Goal: Information Seeking & Learning: Learn about a topic

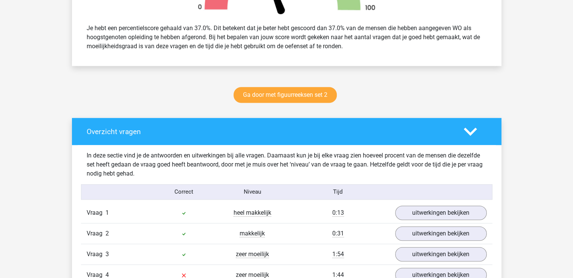
scroll to position [532, 0]
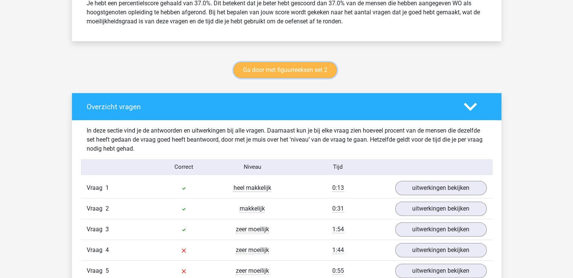
click at [293, 67] on link "Ga door met figuurreeksen set 2" at bounding box center [285, 70] width 103 height 16
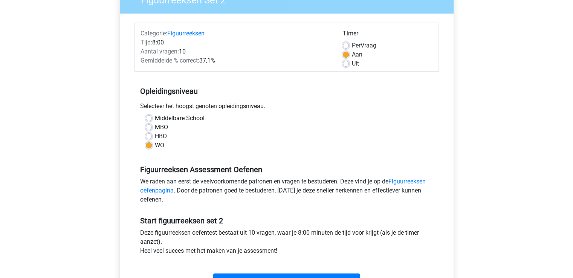
scroll to position [90, 0]
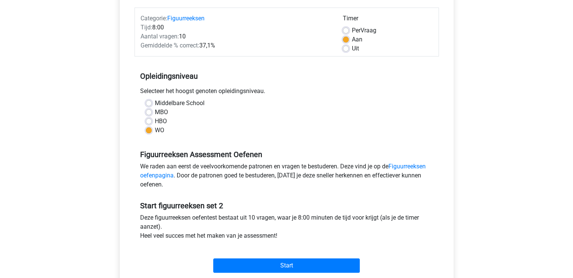
click at [352, 49] on label "Uit" at bounding box center [355, 48] width 7 height 9
click at [347, 49] on input "Uit" at bounding box center [346, 48] width 6 height 8
radio input "true"
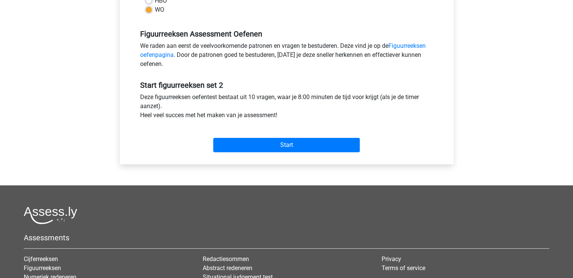
scroll to position [226, 0]
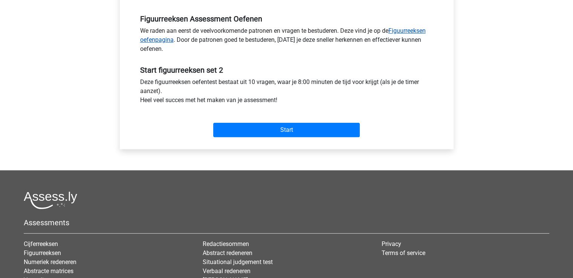
click at [410, 31] on link "Figuurreeksen oefenpagina" at bounding box center [283, 35] width 286 height 16
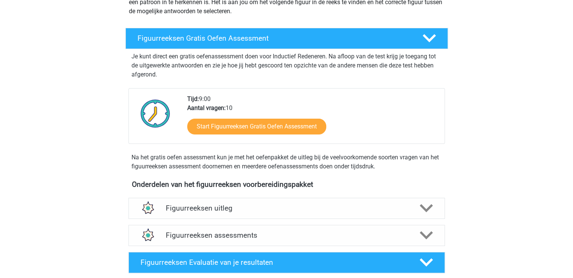
scroll to position [121, 0]
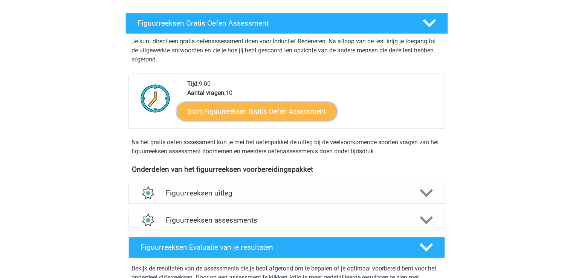
click at [271, 110] on link "Start Figuurreeksen Gratis Oefen Assessment" at bounding box center [257, 111] width 160 height 18
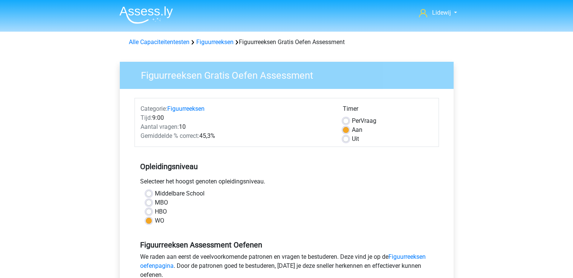
click at [352, 140] on label "Uit" at bounding box center [355, 139] width 7 height 9
click at [347, 140] on input "Uit" at bounding box center [346, 139] width 6 height 8
radio input "true"
click at [410, 256] on link "Figuurreeksen oefenpagina" at bounding box center [283, 261] width 286 height 16
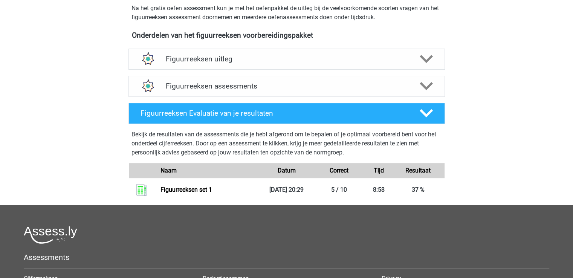
scroll to position [256, 0]
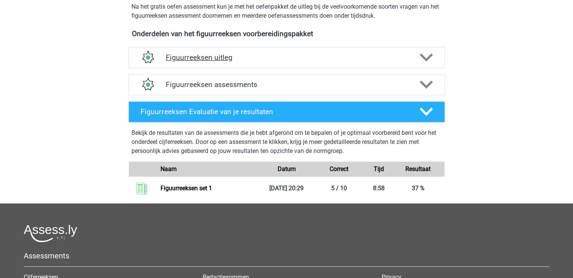
click at [427, 57] on icon at bounding box center [426, 57] width 13 height 13
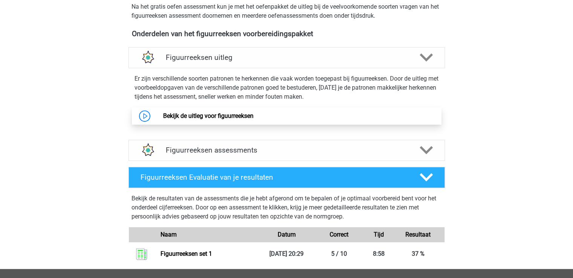
click at [208, 115] on link "Bekijk de uitleg voor figuurreeksen" at bounding box center [208, 115] width 90 height 7
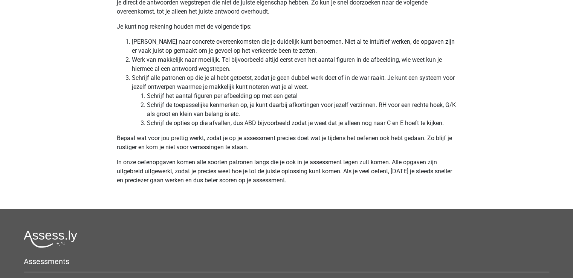
scroll to position [2280, 0]
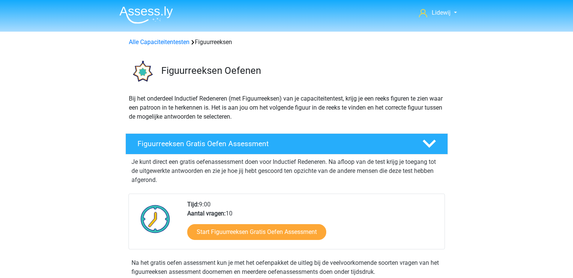
scroll to position [256, 0]
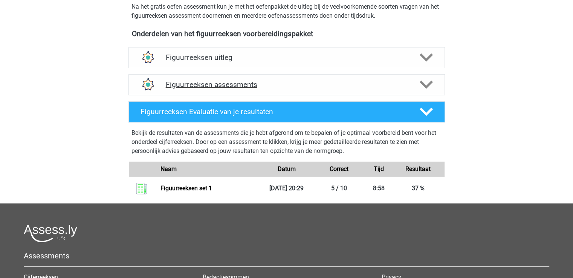
click at [427, 84] on icon at bounding box center [426, 84] width 13 height 13
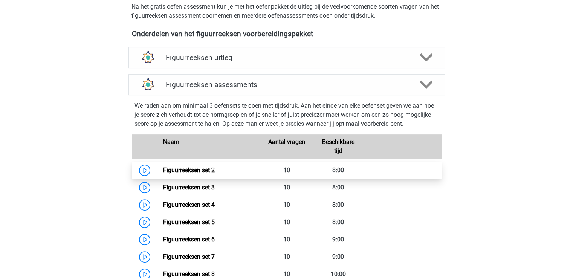
click at [190, 172] on link "Figuurreeksen set 2" at bounding box center [189, 170] width 52 height 7
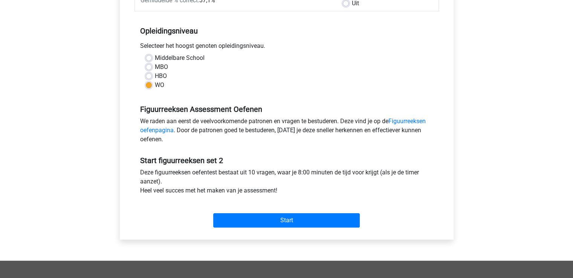
scroll to position [151, 0]
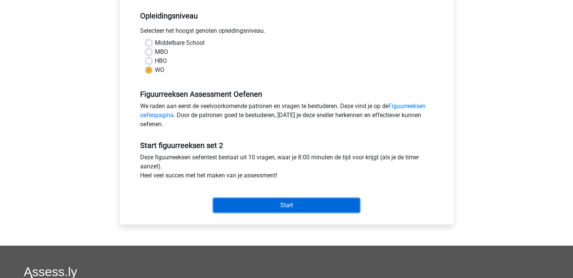
click at [284, 203] on input "Start" at bounding box center [286, 205] width 147 height 14
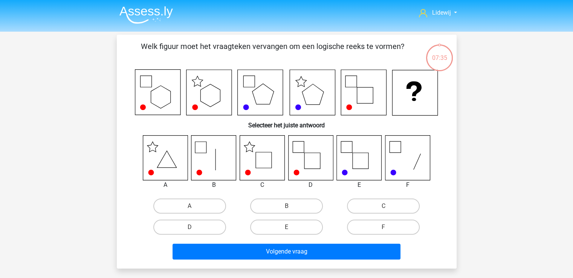
click at [262, 161] on icon at bounding box center [262, 157] width 45 height 45
click at [376, 208] on label "C" at bounding box center [383, 206] width 73 height 15
click at [384, 208] on input "C" at bounding box center [386, 208] width 5 height 5
radio input "true"
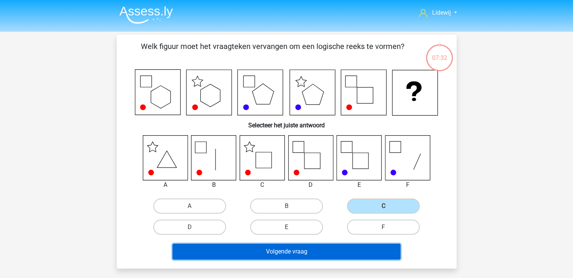
click at [292, 252] on button "Volgende vraag" at bounding box center [287, 252] width 228 height 16
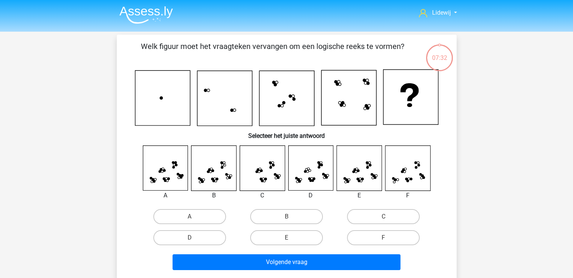
scroll to position [35, 0]
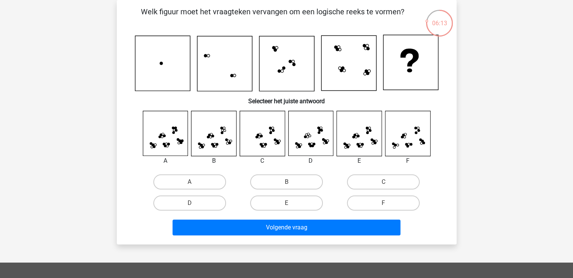
click at [290, 203] on input "E" at bounding box center [288, 205] width 5 height 5
radio input "true"
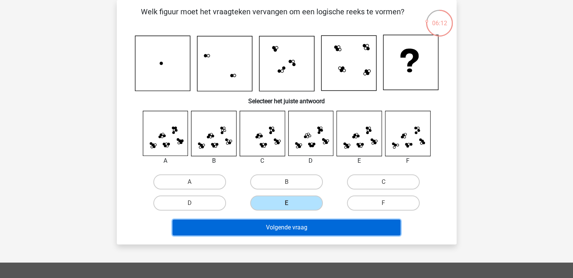
click at [281, 226] on button "Volgende vraag" at bounding box center [287, 228] width 228 height 16
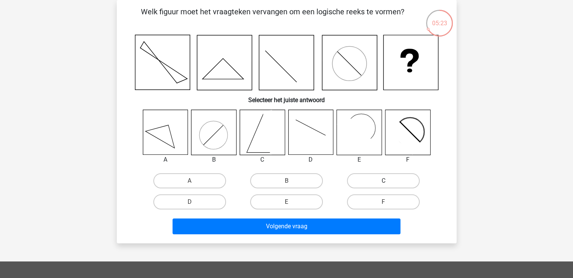
click at [393, 183] on label "C" at bounding box center [383, 180] width 73 height 15
click at [389, 183] on input "C" at bounding box center [386, 183] width 5 height 5
radio input "true"
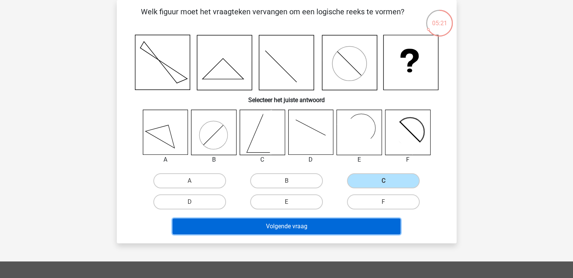
click at [303, 224] on button "Volgende vraag" at bounding box center [287, 227] width 228 height 16
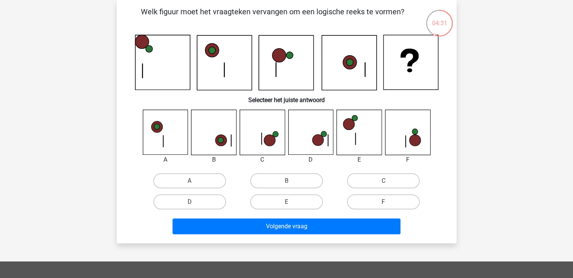
click at [387, 173] on div "C" at bounding box center [383, 180] width 97 height 21
click at [390, 181] on label "C" at bounding box center [383, 180] width 73 height 15
click at [389, 181] on input "C" at bounding box center [386, 183] width 5 height 5
radio input "true"
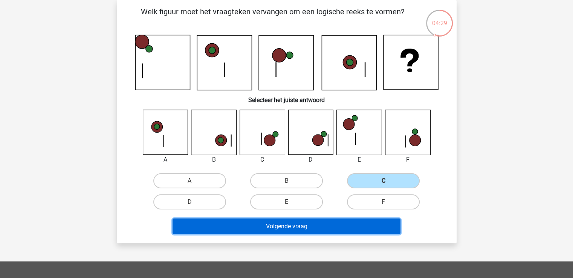
click at [290, 229] on button "Volgende vraag" at bounding box center [287, 227] width 228 height 16
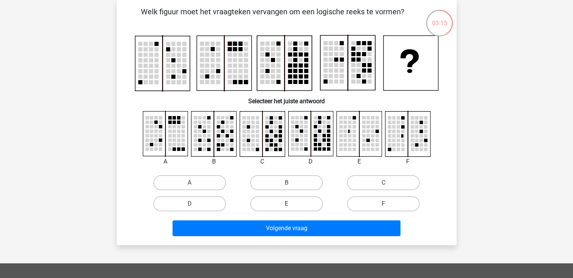
click at [290, 202] on label "E" at bounding box center [286, 203] width 73 height 15
click at [290, 204] on input "E" at bounding box center [288, 206] width 5 height 5
radio input "true"
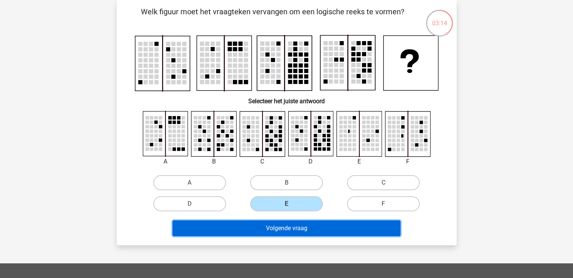
click at [290, 222] on button "Volgende vraag" at bounding box center [287, 228] width 228 height 16
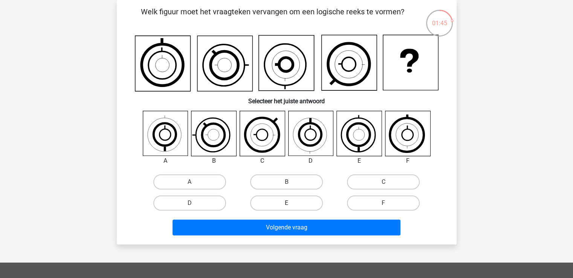
click at [287, 201] on label "E" at bounding box center [286, 203] width 73 height 15
click at [287, 203] on input "E" at bounding box center [288, 205] width 5 height 5
radio input "true"
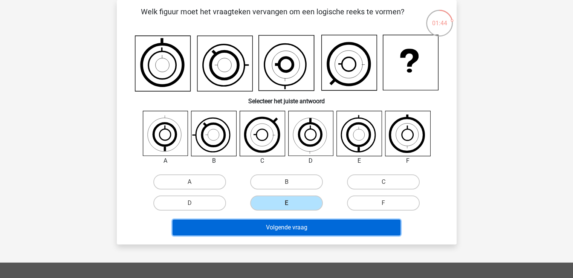
click at [293, 228] on button "Volgende vraag" at bounding box center [287, 228] width 228 height 16
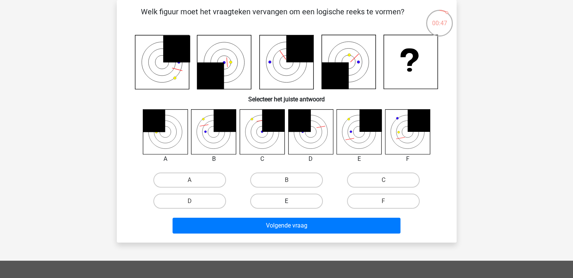
click at [276, 194] on label "E" at bounding box center [286, 201] width 73 height 15
click at [286, 201] on input "E" at bounding box center [288, 203] width 5 height 5
radio input "true"
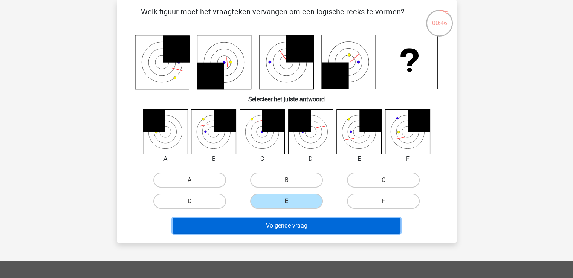
click at [297, 228] on button "Volgende vraag" at bounding box center [287, 226] width 228 height 16
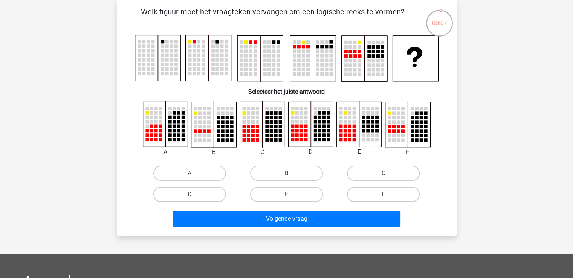
click at [288, 171] on label "B" at bounding box center [286, 173] width 73 height 15
click at [288, 173] on input "B" at bounding box center [288, 175] width 5 height 5
radio input "true"
click at [386, 177] on input "C" at bounding box center [386, 175] width 5 height 5
radio input "true"
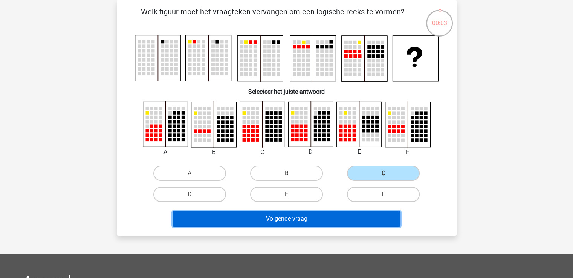
click at [298, 219] on button "Volgende vraag" at bounding box center [287, 219] width 228 height 16
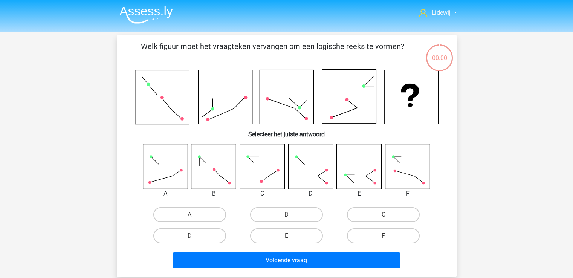
scroll to position [35, 0]
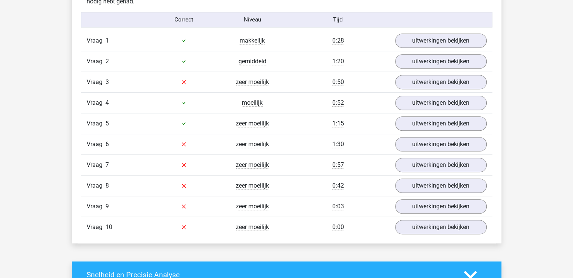
scroll to position [495, 0]
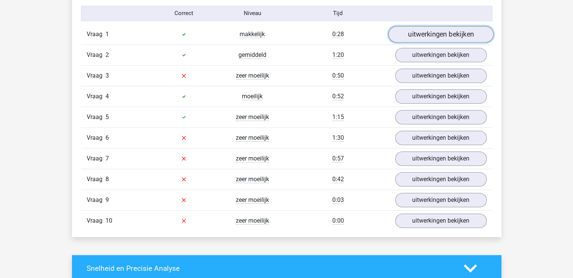
click at [445, 32] on link "uitwerkingen bekijken" at bounding box center [440, 34] width 105 height 17
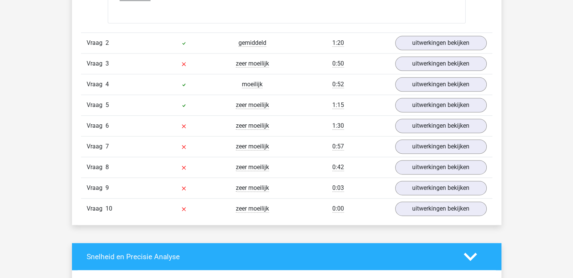
scroll to position [984, 0]
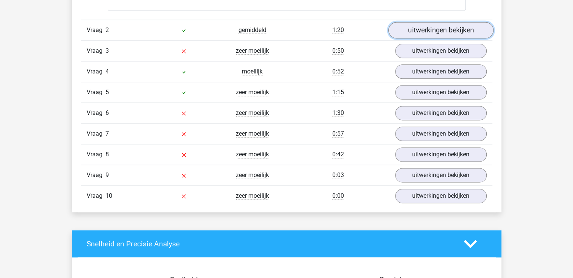
click at [437, 29] on link "uitwerkingen bekijken" at bounding box center [440, 30] width 105 height 17
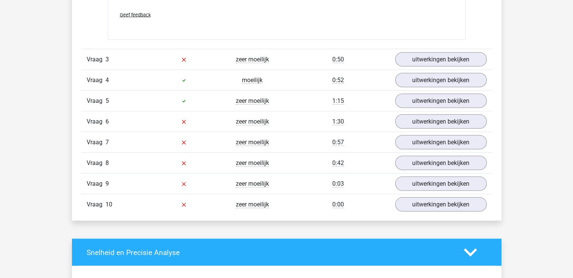
scroll to position [1463, 0]
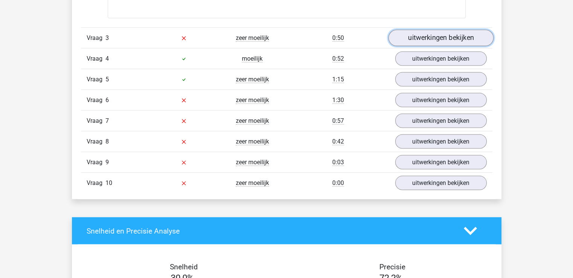
click at [436, 38] on link "uitwerkingen bekijken" at bounding box center [440, 38] width 105 height 17
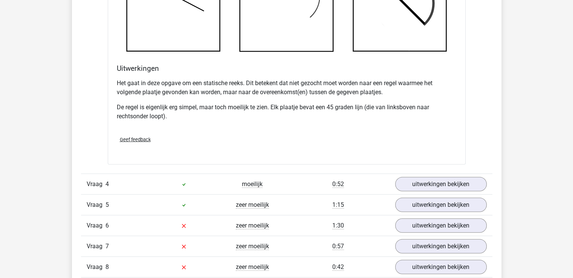
scroll to position [1813, 0]
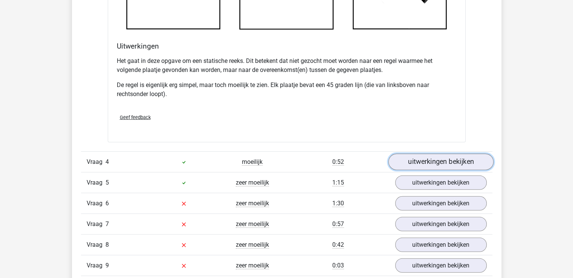
click at [448, 160] on link "uitwerkingen bekijken" at bounding box center [440, 162] width 105 height 17
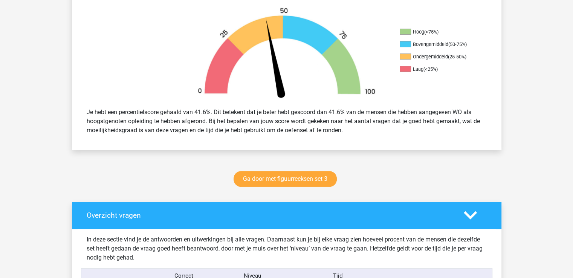
scroll to position [371, 0]
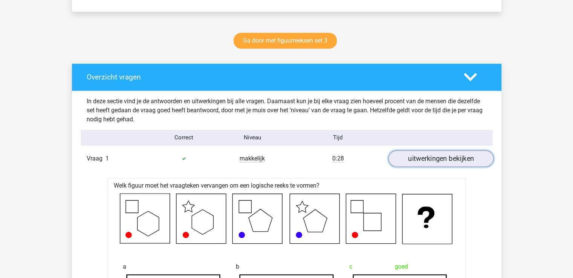
click at [454, 158] on link "uitwerkingen bekijken" at bounding box center [440, 158] width 105 height 17
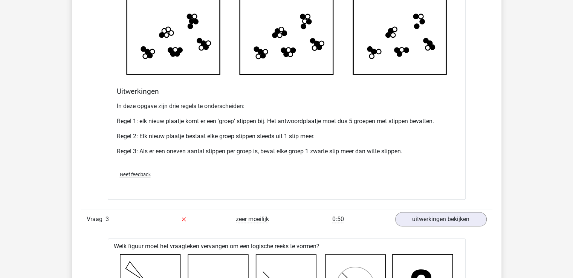
scroll to position [901, 0]
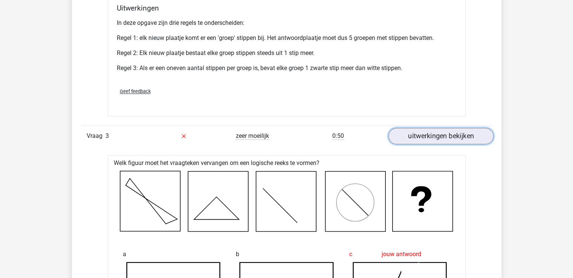
click at [451, 135] on link "uitwerkingen bekijken" at bounding box center [440, 136] width 105 height 17
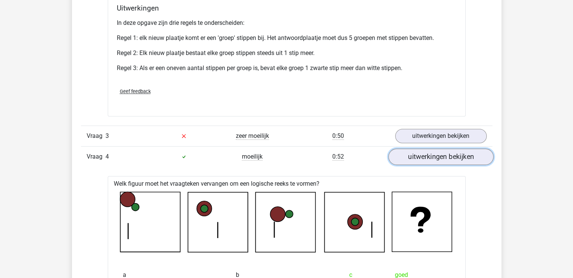
click at [442, 159] on link "uitwerkingen bekijken" at bounding box center [440, 156] width 105 height 17
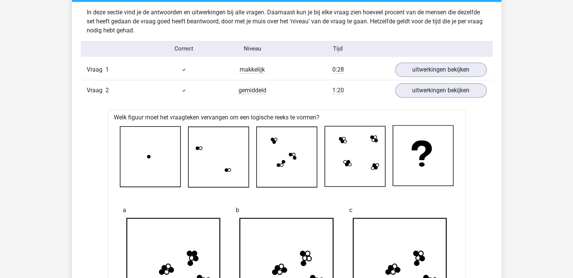
scroll to position [358, 0]
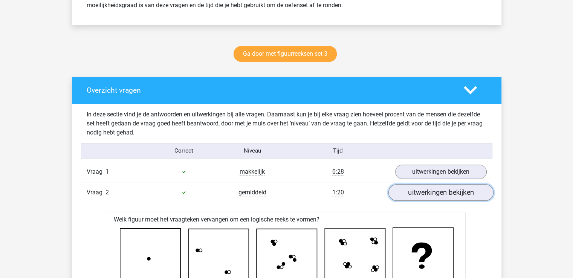
click at [434, 191] on link "uitwerkingen bekijken" at bounding box center [440, 192] width 105 height 17
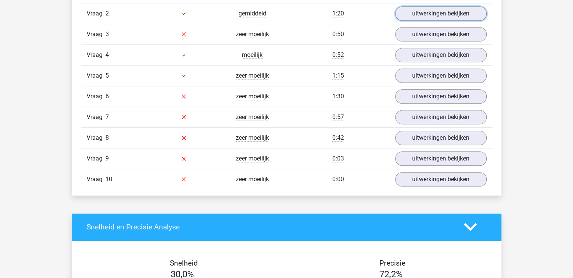
scroll to position [580, 0]
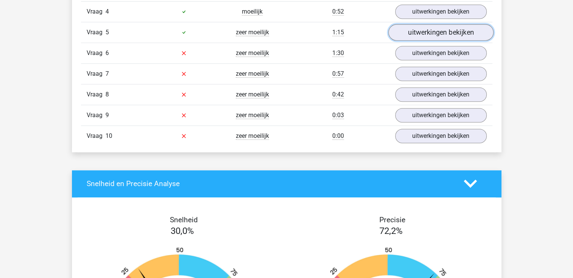
click at [439, 33] on link "uitwerkingen bekijken" at bounding box center [440, 32] width 105 height 17
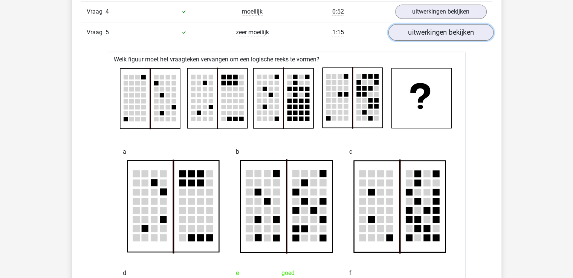
click at [442, 31] on link "uitwerkingen bekijken" at bounding box center [440, 32] width 105 height 17
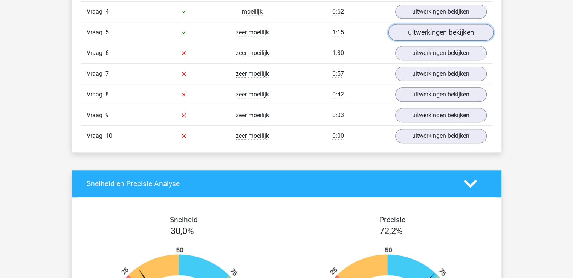
click at [442, 31] on link "uitwerkingen bekijken" at bounding box center [440, 32] width 105 height 17
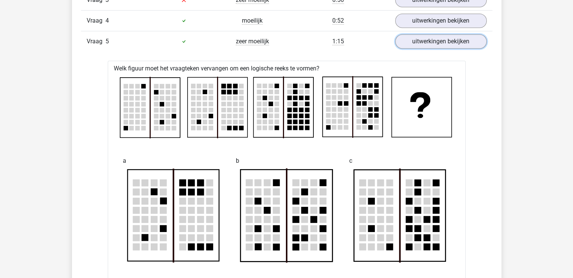
scroll to position [567, 0]
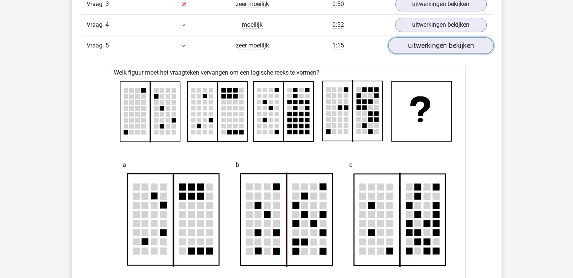
click at [453, 46] on link "uitwerkingen bekijken" at bounding box center [440, 45] width 105 height 17
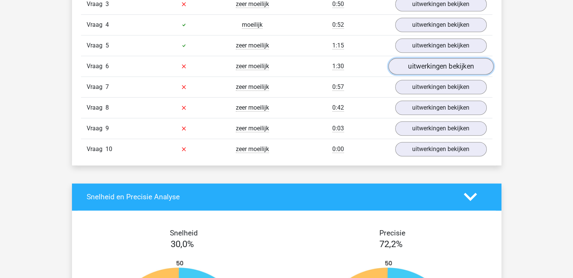
click at [436, 67] on link "uitwerkingen bekijken" at bounding box center [440, 66] width 105 height 17
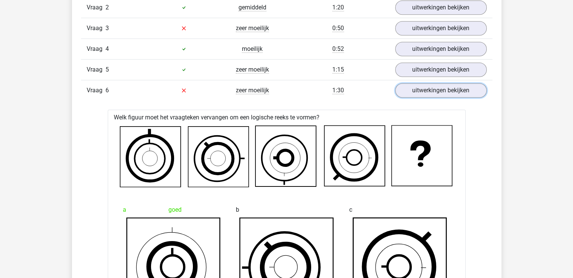
scroll to position [491, 0]
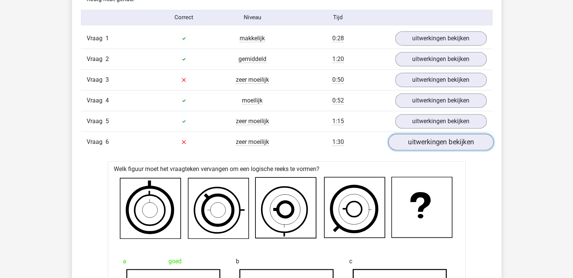
click at [449, 138] on link "uitwerkingen bekijken" at bounding box center [440, 142] width 105 height 17
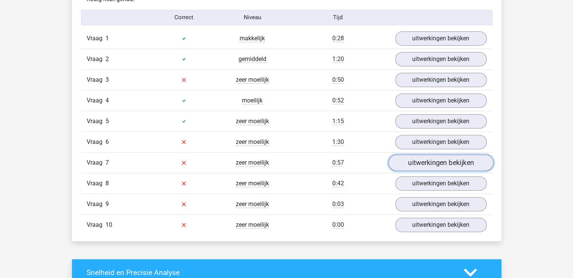
click at [440, 162] on link "uitwerkingen bekijken" at bounding box center [440, 162] width 105 height 17
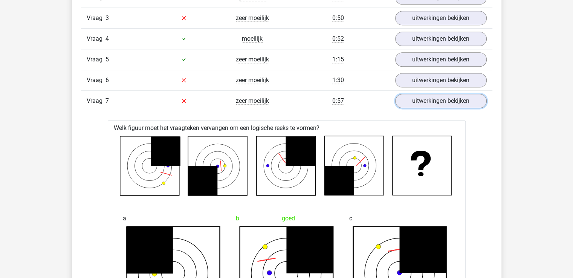
scroll to position [551, 0]
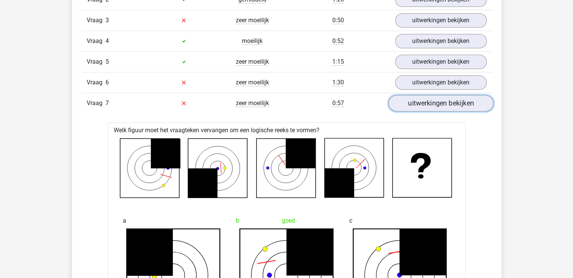
click at [449, 102] on link "uitwerkingen bekijken" at bounding box center [440, 103] width 105 height 17
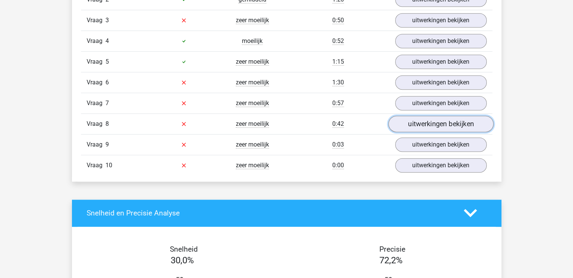
click at [436, 121] on link "uitwerkingen bekijken" at bounding box center [440, 124] width 105 height 17
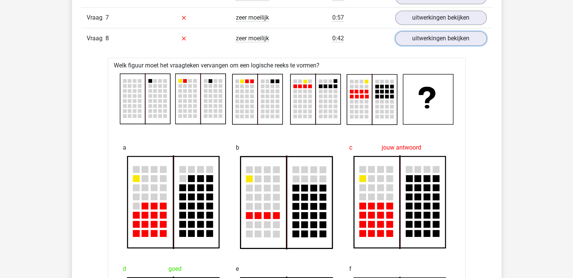
scroll to position [621, 0]
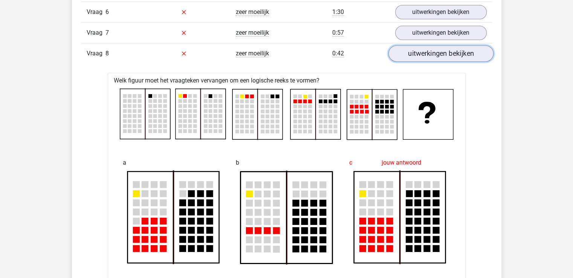
click at [448, 50] on link "uitwerkingen bekijken" at bounding box center [440, 53] width 105 height 17
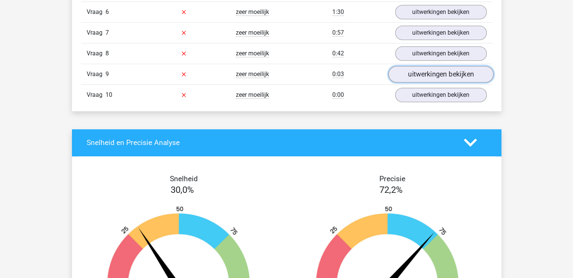
click at [441, 73] on link "uitwerkingen bekijken" at bounding box center [440, 74] width 105 height 17
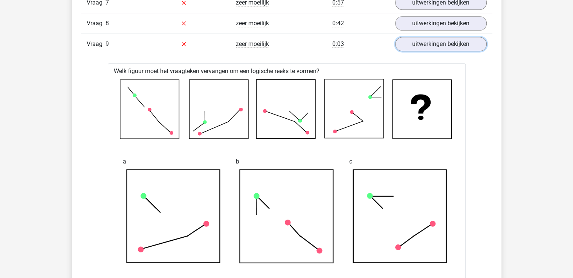
scroll to position [636, 0]
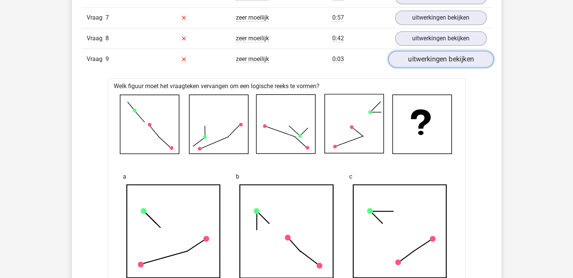
click at [433, 60] on link "uitwerkingen bekijken" at bounding box center [440, 59] width 105 height 17
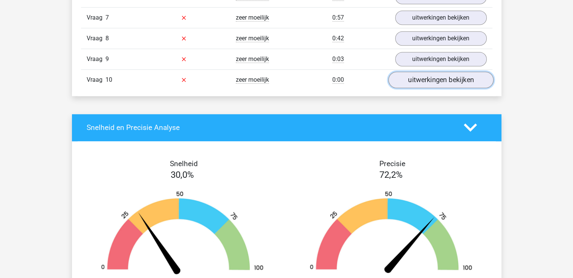
click at [437, 79] on link "uitwerkingen bekijken" at bounding box center [440, 80] width 105 height 17
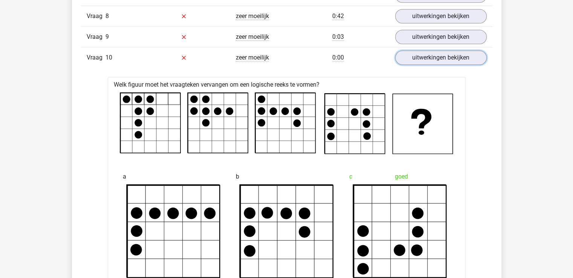
scroll to position [643, 0]
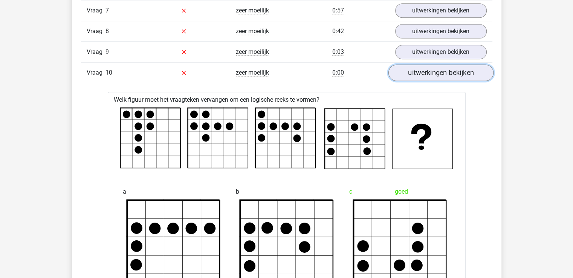
click at [445, 71] on link "uitwerkingen bekijken" at bounding box center [440, 72] width 105 height 17
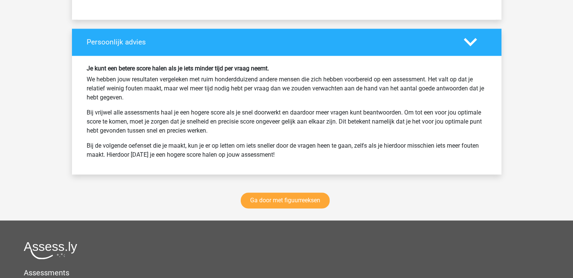
scroll to position [990, 0]
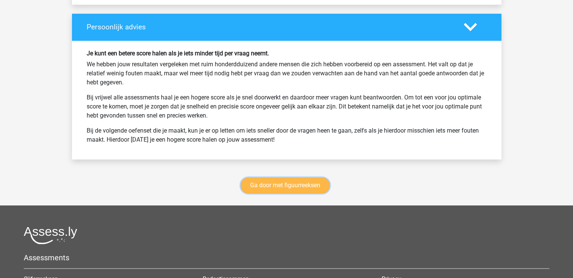
click at [292, 181] on link "Ga door met figuurreeksen" at bounding box center [285, 185] width 89 height 16
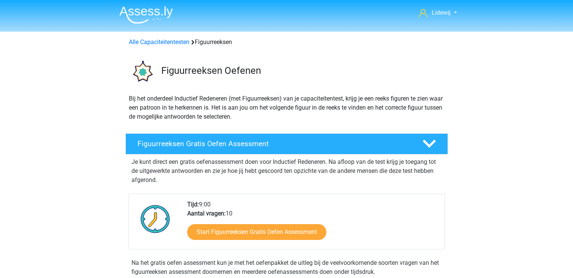
scroll to position [327, 0]
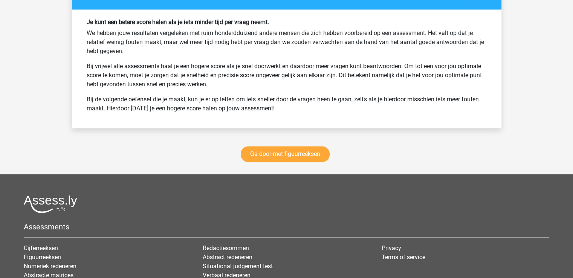
scroll to position [1304, 0]
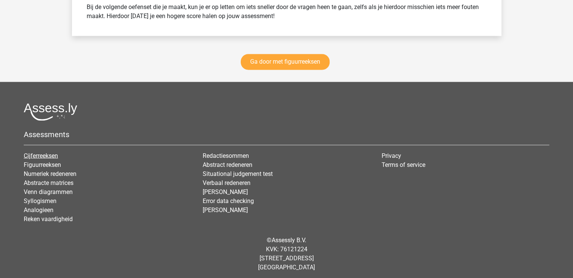
click at [40, 152] on link "Cijferreeksen" at bounding box center [41, 155] width 34 height 7
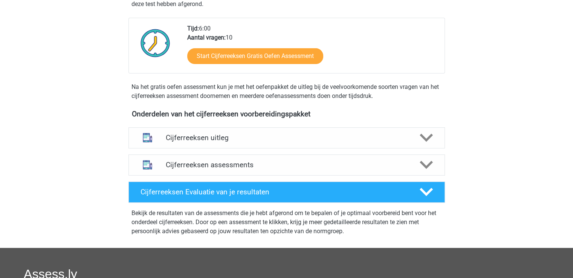
scroll to position [179, 0]
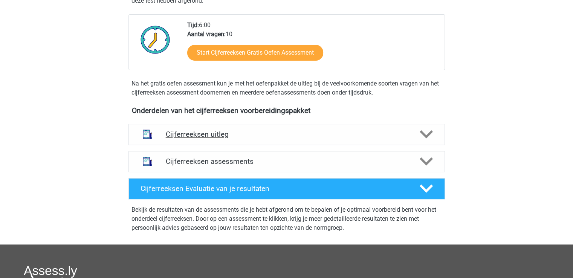
click at [425, 140] on icon at bounding box center [426, 134] width 13 height 13
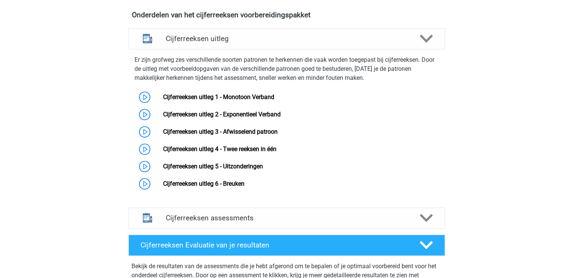
scroll to position [297, 0]
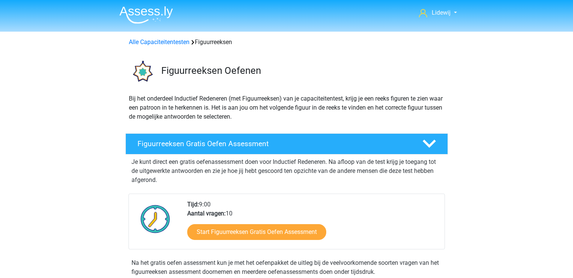
scroll to position [327, 0]
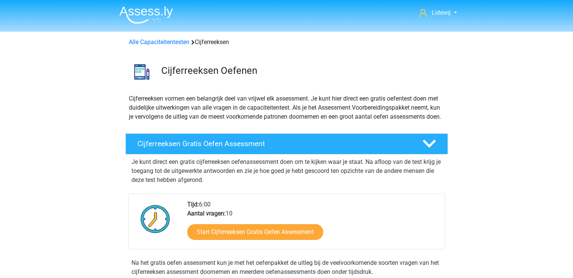
scroll to position [297, 0]
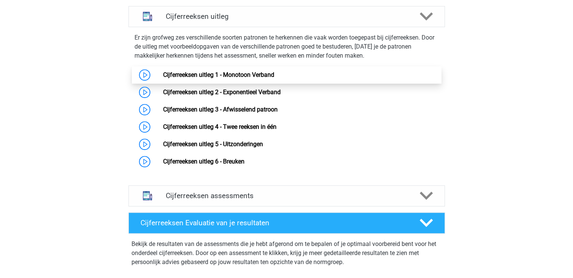
click at [163, 78] on link "Cijferreeksen uitleg 1 - Monotoon Verband" at bounding box center [218, 74] width 111 height 7
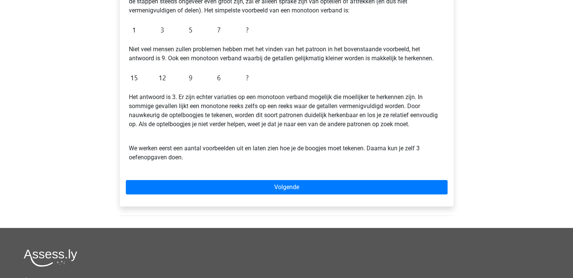
scroll to position [174, 0]
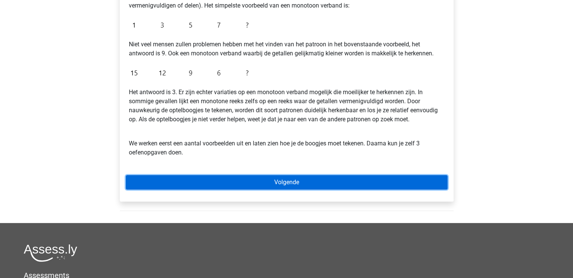
click at [291, 179] on link "Volgende" at bounding box center [287, 182] width 322 height 14
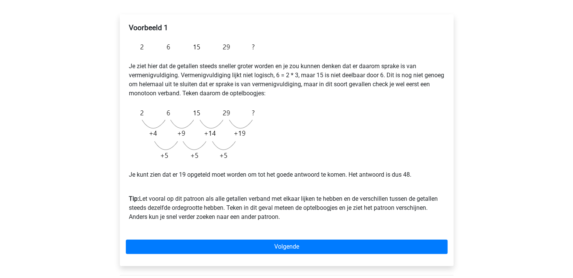
scroll to position [116, 0]
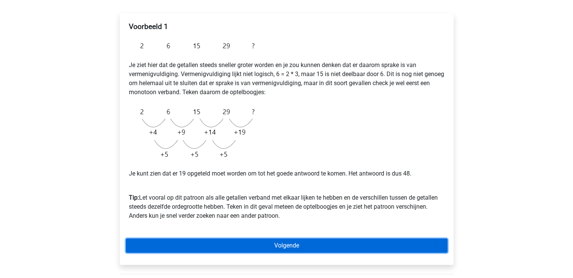
click at [288, 246] on link "Volgende" at bounding box center [287, 246] width 322 height 14
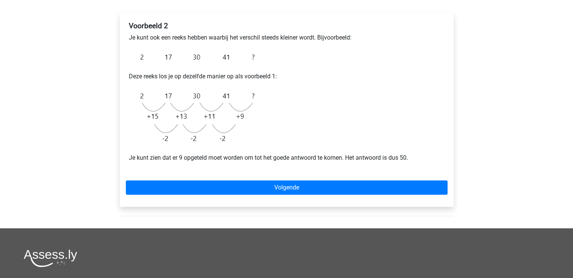
scroll to position [119, 0]
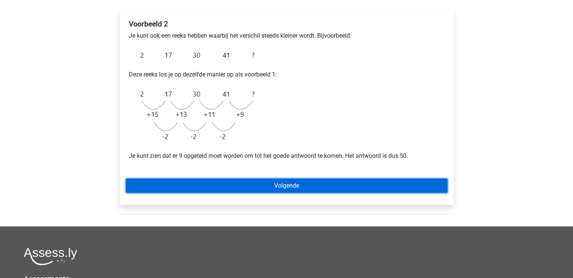
click at [283, 187] on link "Volgende" at bounding box center [287, 186] width 322 height 14
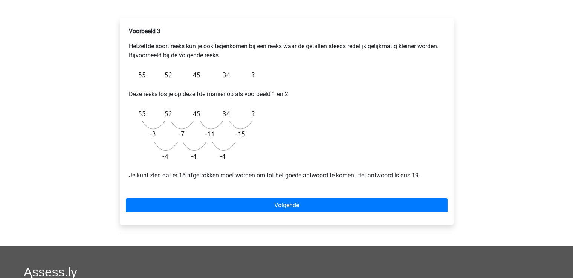
scroll to position [115, 0]
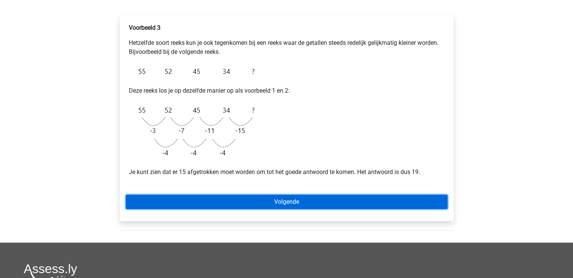
click at [289, 203] on link "Volgende" at bounding box center [287, 202] width 322 height 14
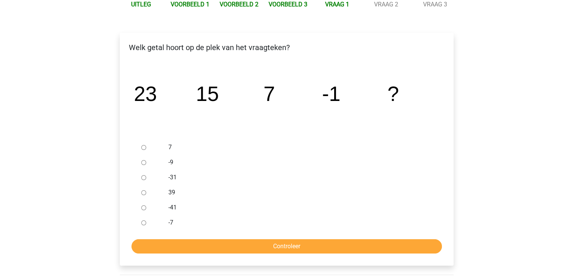
scroll to position [99, 0]
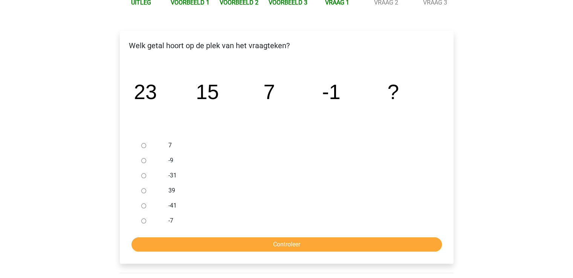
click at [144, 159] on input "-9" at bounding box center [143, 160] width 5 height 5
radio input "true"
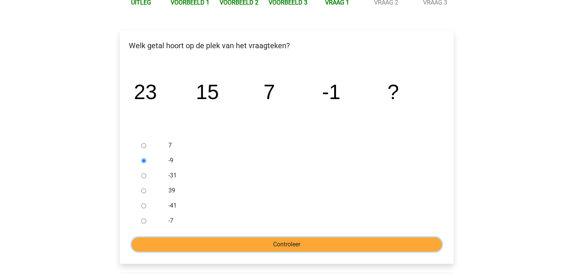
click at [289, 245] on input "Controleer" at bounding box center [287, 244] width 310 height 14
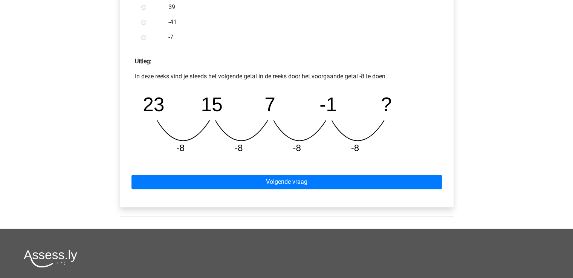
scroll to position [294, 0]
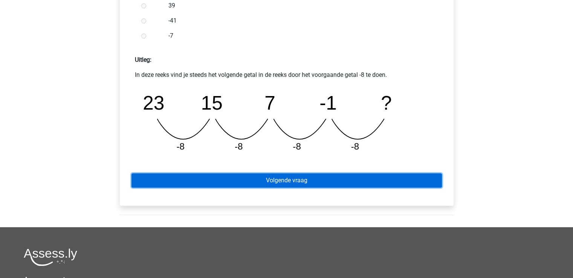
click at [285, 182] on link "Volgende vraag" at bounding box center [287, 180] width 310 height 14
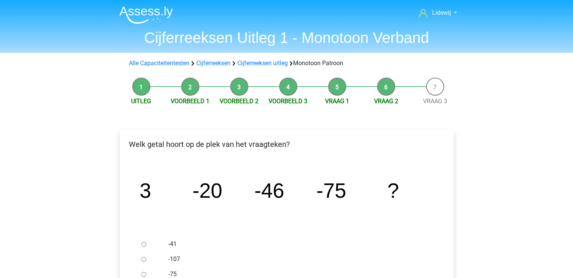
click at [143, 261] on input "-107" at bounding box center [143, 259] width 5 height 5
radio input "true"
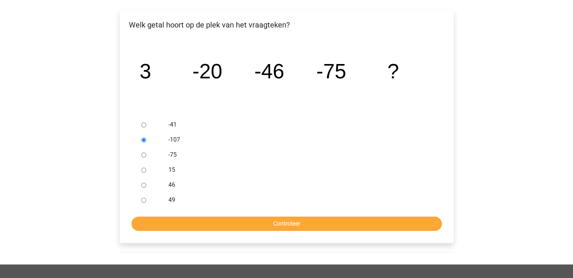
scroll to position [130, 0]
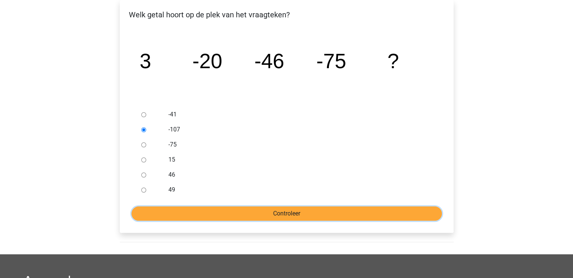
click at [291, 213] on input "Controleer" at bounding box center [287, 213] width 310 height 14
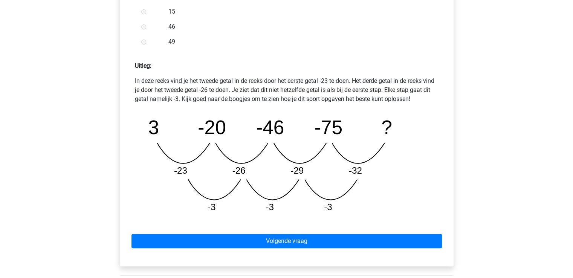
scroll to position [336, 0]
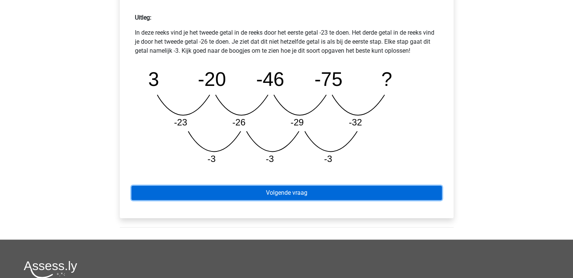
click at [299, 195] on link "Volgende vraag" at bounding box center [287, 193] width 310 height 14
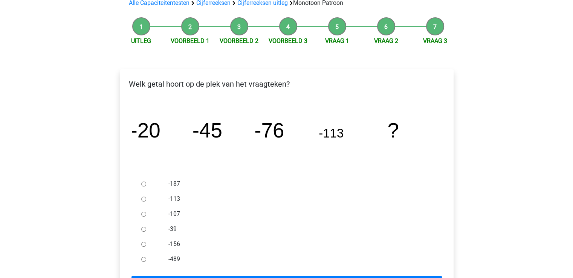
scroll to position [75, 0]
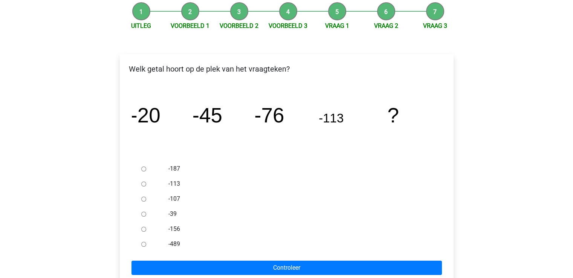
click at [144, 230] on input "-156" at bounding box center [143, 229] width 5 height 5
radio input "true"
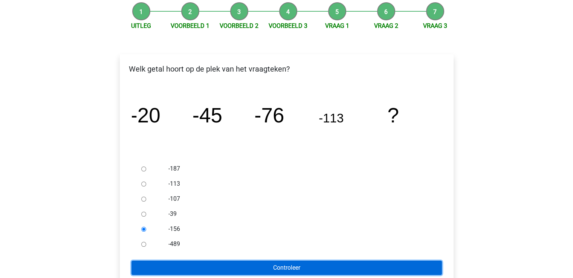
click at [295, 266] on input "Controleer" at bounding box center [287, 268] width 310 height 14
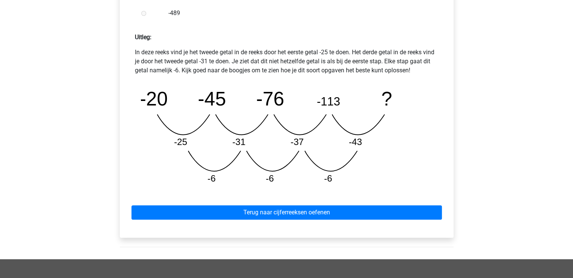
scroll to position [321, 0]
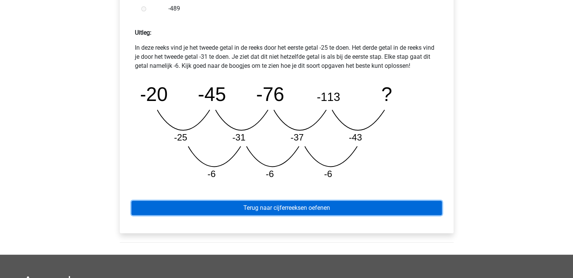
click at [298, 208] on link "Terug naar cijferreeksen oefenen" at bounding box center [287, 208] width 310 height 14
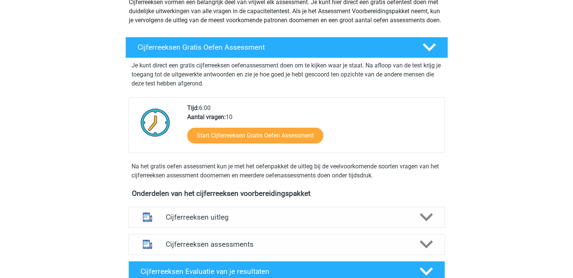
scroll to position [158, 0]
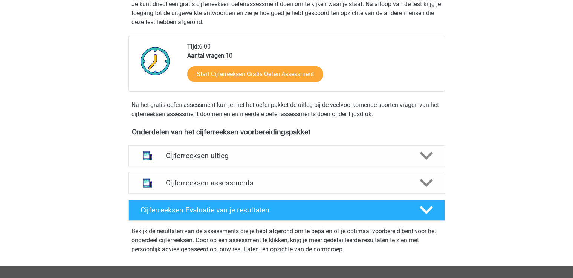
click at [427, 160] on polygon at bounding box center [426, 156] width 13 height 8
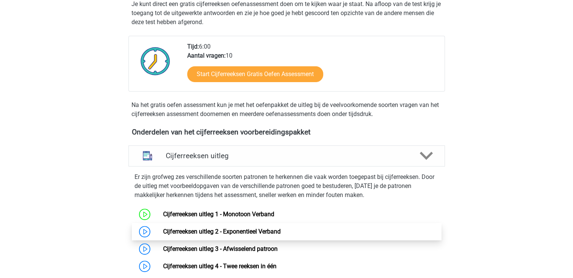
click at [163, 235] on link "Cijferreeksen uitleg 2 - Exponentieel Verband" at bounding box center [222, 231] width 118 height 7
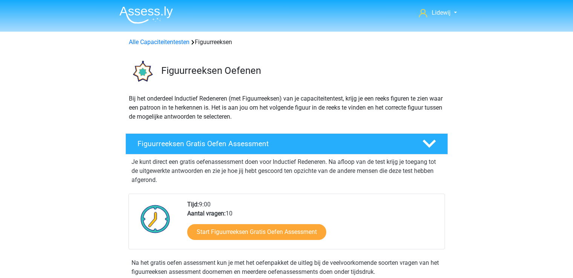
scroll to position [327, 0]
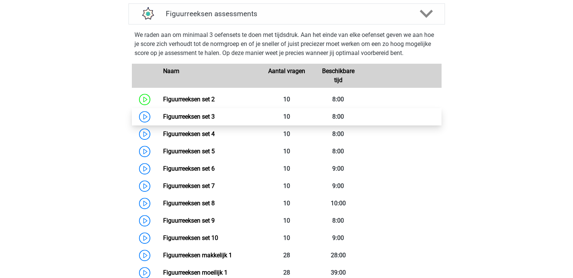
click at [163, 117] on link "Figuurreeksen set 3" at bounding box center [189, 116] width 52 height 7
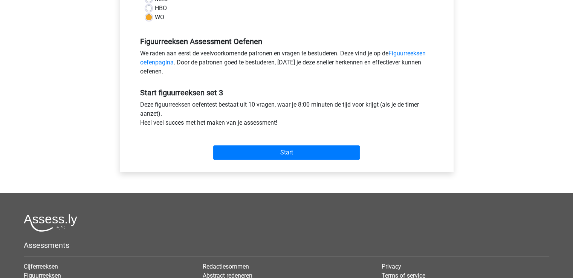
scroll to position [216, 0]
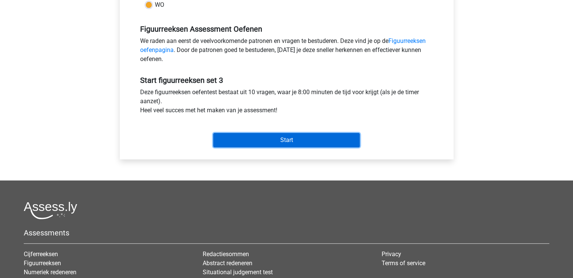
click at [288, 139] on input "Start" at bounding box center [286, 140] width 147 height 14
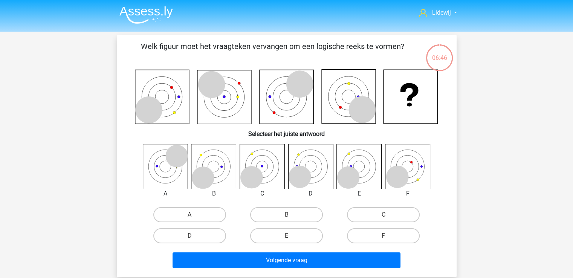
click at [291, 236] on input "E" at bounding box center [288, 238] width 5 height 5
radio input "true"
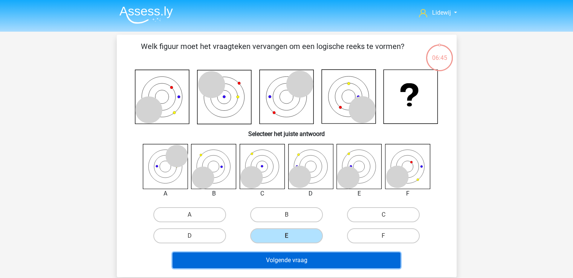
click at [295, 258] on button "Volgende vraag" at bounding box center [287, 260] width 228 height 16
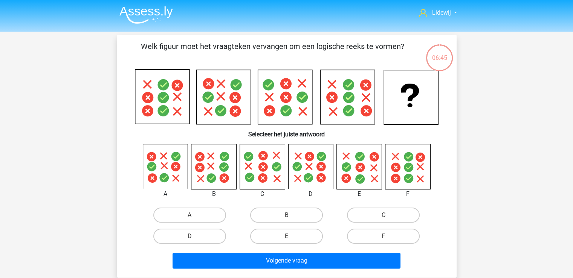
scroll to position [35, 0]
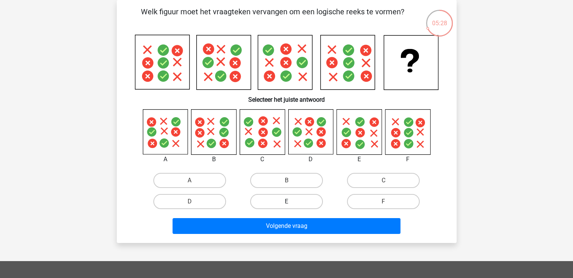
click at [288, 198] on label "E" at bounding box center [286, 201] width 73 height 15
click at [288, 202] on input "E" at bounding box center [288, 204] width 5 height 5
radio input "true"
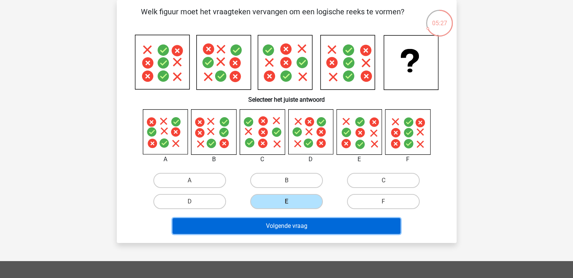
click at [296, 226] on button "Volgende vraag" at bounding box center [287, 226] width 228 height 16
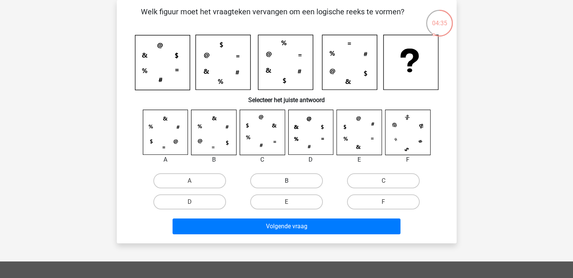
click at [289, 180] on label "B" at bounding box center [286, 180] width 73 height 15
click at [289, 181] on input "B" at bounding box center [288, 183] width 5 height 5
radio input "true"
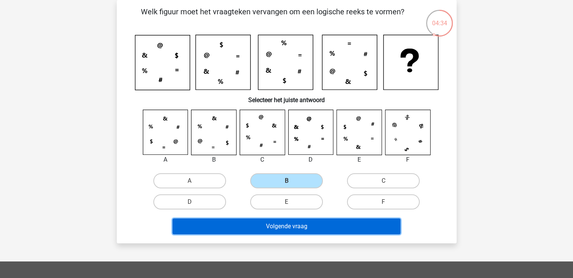
click at [290, 224] on button "Volgende vraag" at bounding box center [287, 227] width 228 height 16
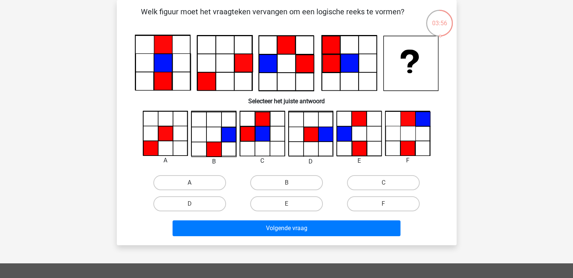
click at [194, 181] on label "A" at bounding box center [189, 182] width 73 height 15
click at [194, 183] on input "A" at bounding box center [192, 185] width 5 height 5
radio input "true"
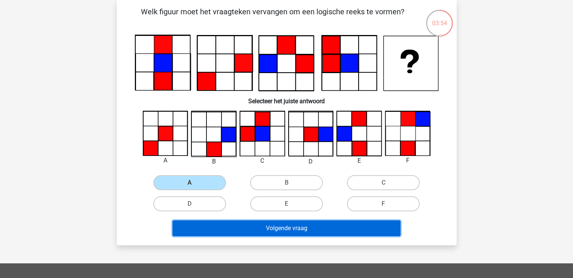
click at [295, 225] on button "Volgende vraag" at bounding box center [287, 228] width 228 height 16
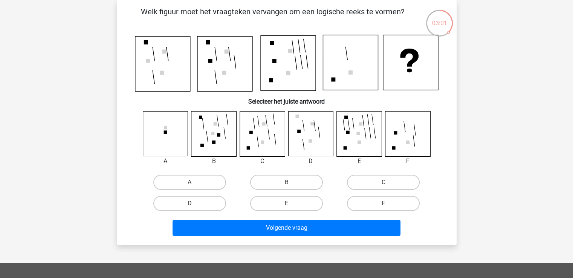
click at [379, 184] on label "C" at bounding box center [383, 182] width 73 height 15
click at [384, 184] on input "C" at bounding box center [386, 184] width 5 height 5
radio input "true"
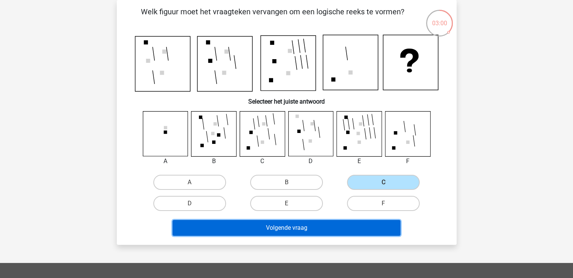
click at [294, 226] on button "Volgende vraag" at bounding box center [287, 228] width 228 height 16
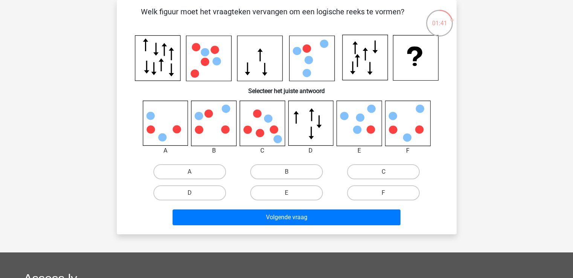
click at [264, 121] on icon at bounding box center [262, 123] width 45 height 45
click at [383, 170] on label "C" at bounding box center [383, 171] width 73 height 15
click at [384, 172] on input "C" at bounding box center [386, 174] width 5 height 5
radio input "true"
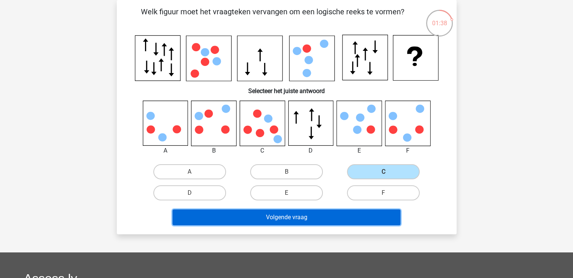
click at [295, 216] on button "Volgende vraag" at bounding box center [287, 218] width 228 height 16
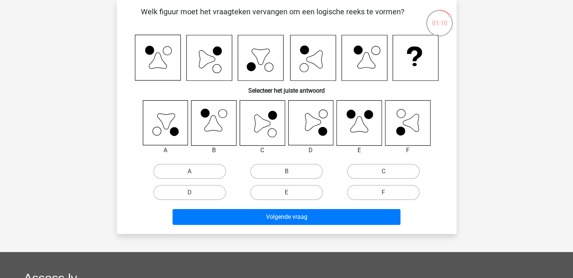
click at [385, 174] on input "C" at bounding box center [386, 173] width 5 height 5
radio input "true"
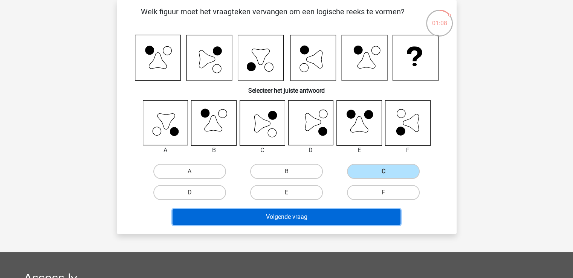
click at [290, 211] on button "Volgende vraag" at bounding box center [287, 217] width 228 height 16
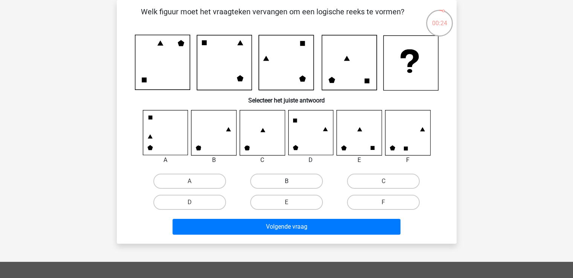
click at [280, 184] on label "B" at bounding box center [286, 181] width 73 height 15
click at [286, 184] on input "B" at bounding box center [288, 183] width 5 height 5
radio input "true"
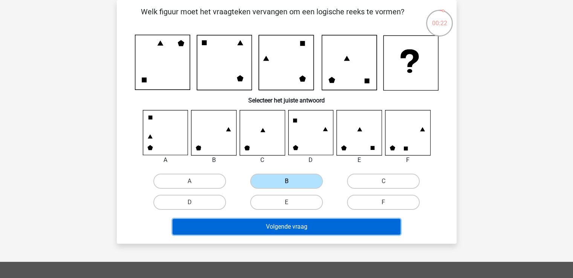
click at [295, 226] on button "Volgende vraag" at bounding box center [287, 227] width 228 height 16
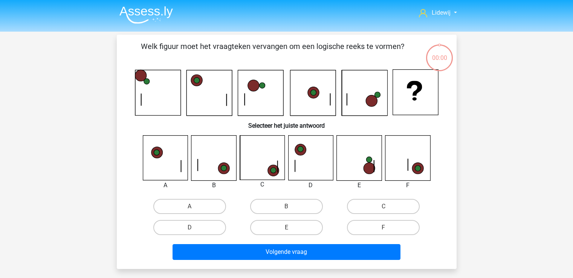
scroll to position [35, 0]
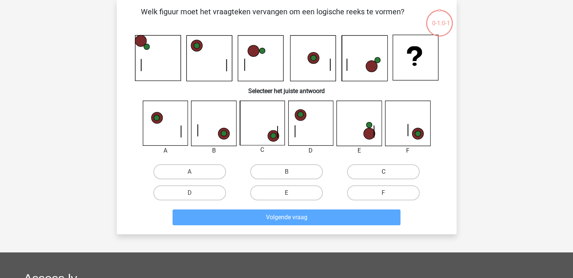
click at [374, 170] on label "C" at bounding box center [383, 171] width 73 height 15
click at [384, 172] on input "C" at bounding box center [386, 174] width 5 height 5
radio input "true"
click at [374, 170] on label "C" at bounding box center [383, 171] width 73 height 15
click at [384, 172] on input "C" at bounding box center [386, 174] width 5 height 5
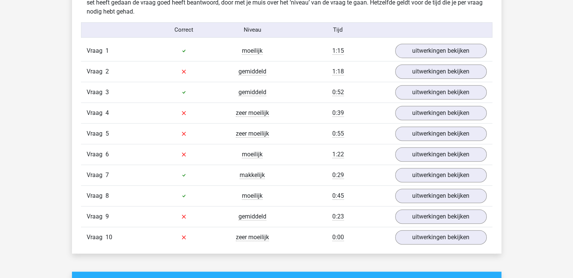
scroll to position [490, 0]
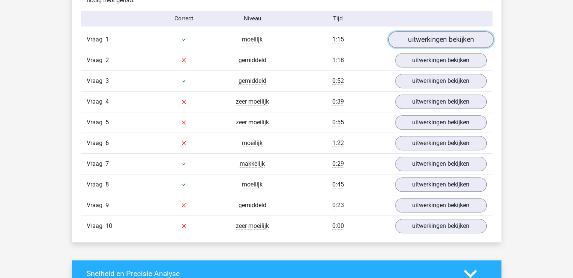
click at [444, 39] on link "uitwerkingen bekijken" at bounding box center [440, 39] width 105 height 17
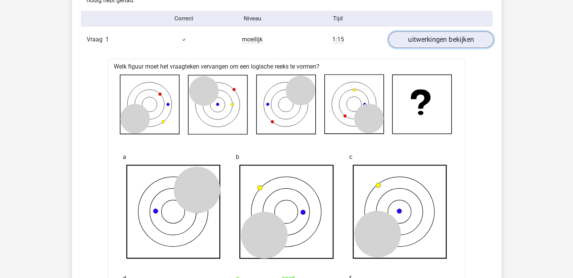
click at [449, 42] on link "uitwerkingen bekijken" at bounding box center [440, 39] width 105 height 17
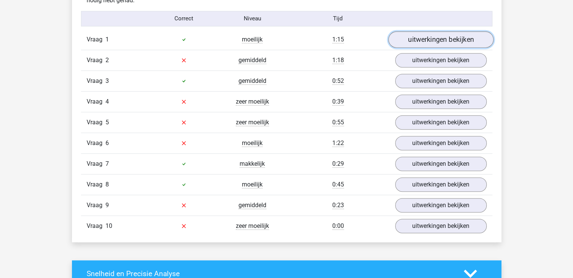
click at [449, 42] on link "uitwerkingen bekijken" at bounding box center [440, 39] width 105 height 17
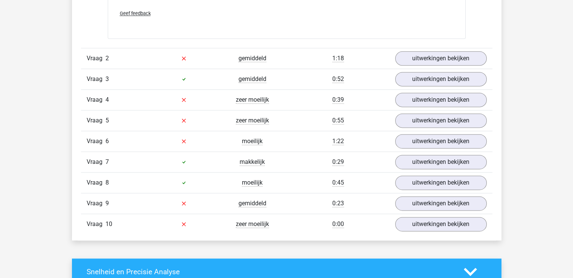
scroll to position [1029, 0]
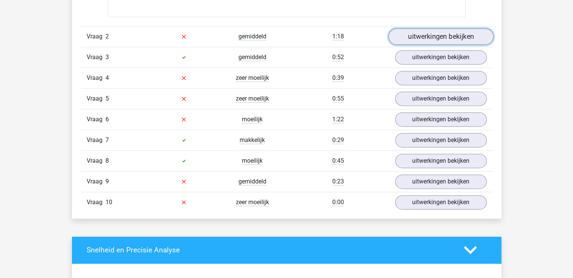
click at [442, 34] on link "uitwerkingen bekijken" at bounding box center [440, 36] width 105 height 17
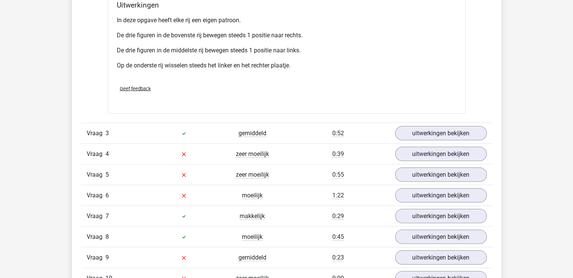
scroll to position [1432, 0]
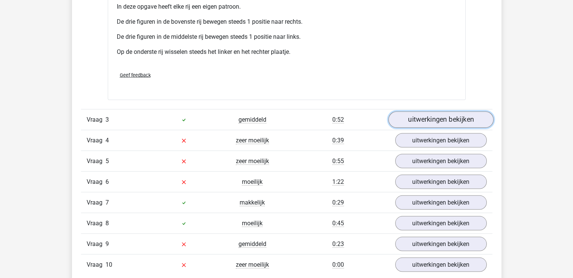
click at [446, 118] on link "uitwerkingen bekijken" at bounding box center [440, 119] width 105 height 17
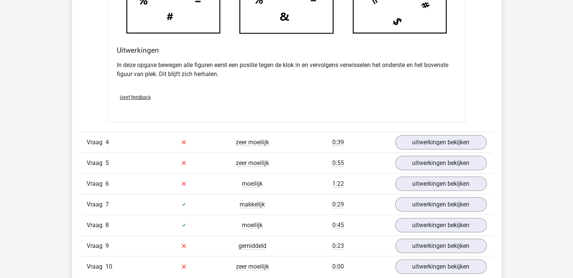
scroll to position [1874, 0]
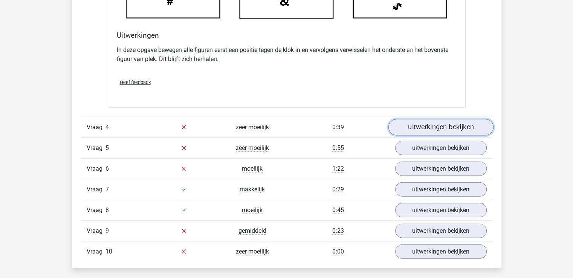
click at [439, 124] on link "uitwerkingen bekijken" at bounding box center [440, 127] width 105 height 17
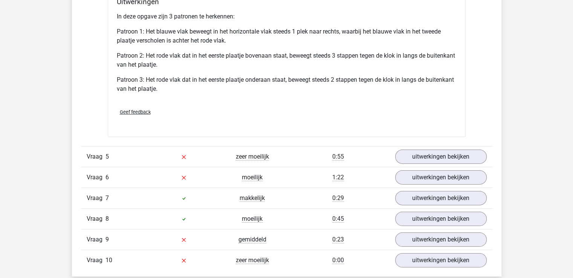
scroll to position [2374, 0]
